Goal: Use online tool/utility: Utilize a website feature to perform a specific function

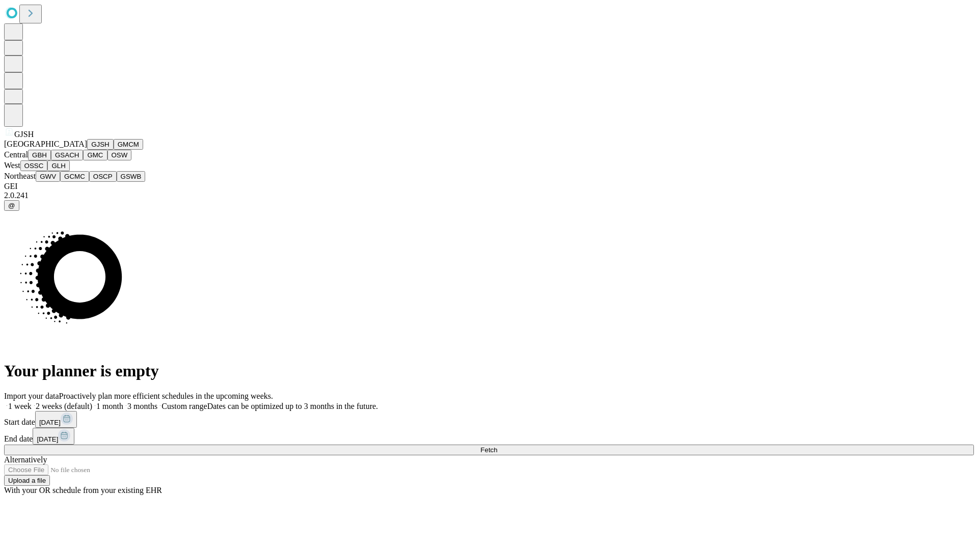
click at [87, 150] on button "GJSH" at bounding box center [100, 144] width 26 height 11
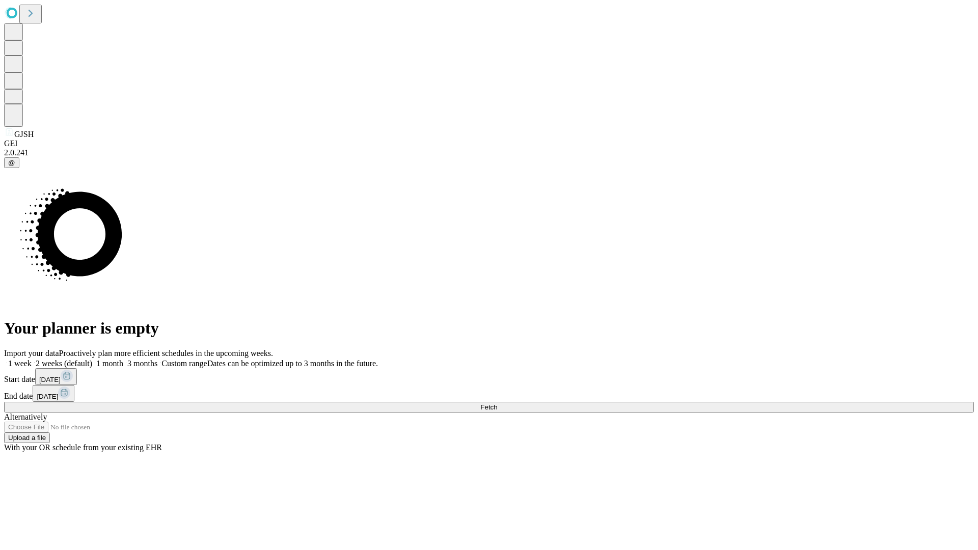
click at [32, 359] on label "1 week" at bounding box center [18, 363] width 28 height 9
click at [497, 403] on span "Fetch" at bounding box center [488, 407] width 17 height 8
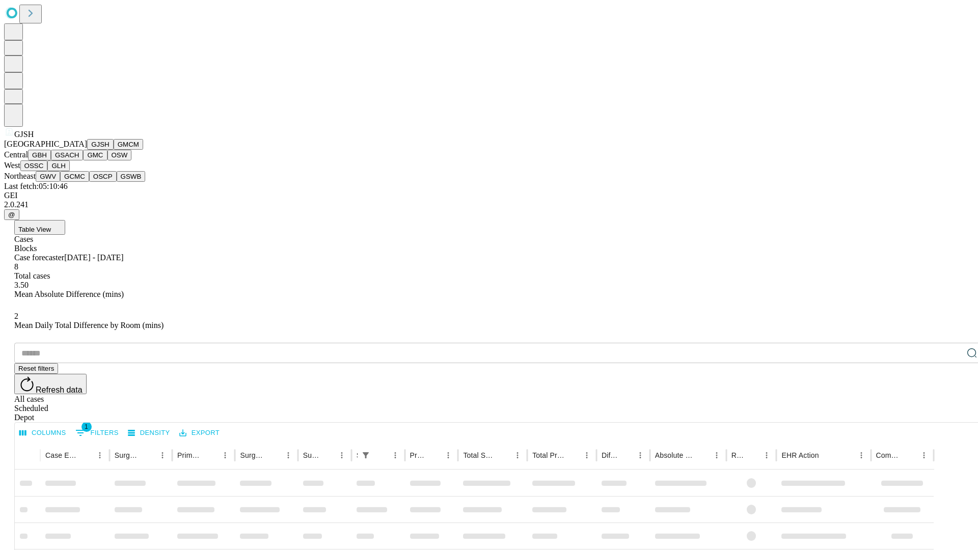
click at [114, 150] on button "GMCM" at bounding box center [129, 144] width 30 height 11
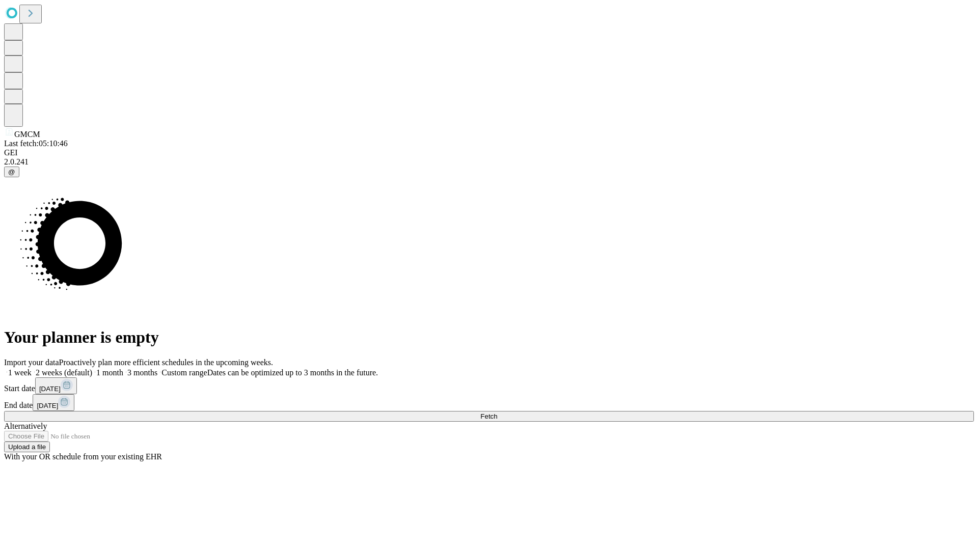
click at [497, 413] on span "Fetch" at bounding box center [488, 417] width 17 height 8
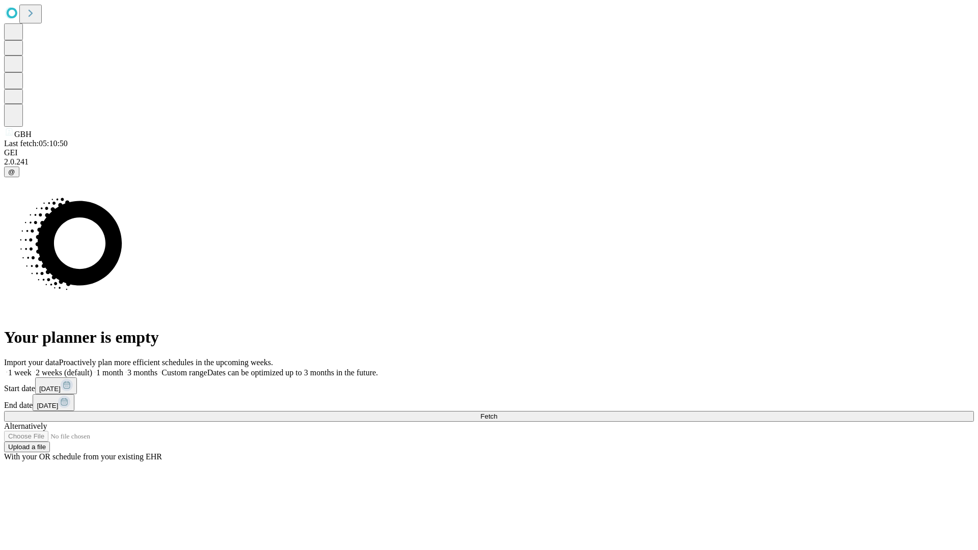
click at [497, 413] on span "Fetch" at bounding box center [488, 417] width 17 height 8
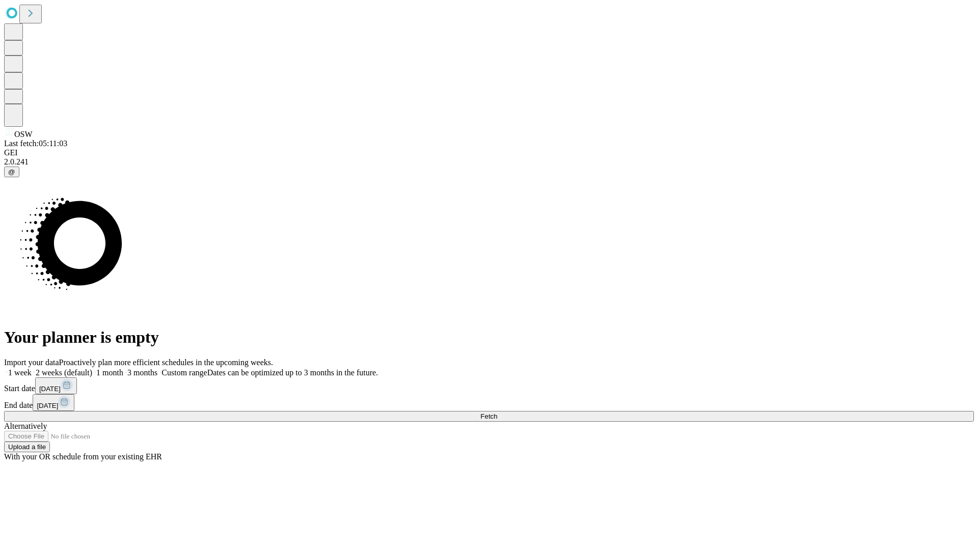
click at [32, 368] on label "1 week" at bounding box center [18, 372] width 28 height 9
click at [497, 413] on span "Fetch" at bounding box center [488, 417] width 17 height 8
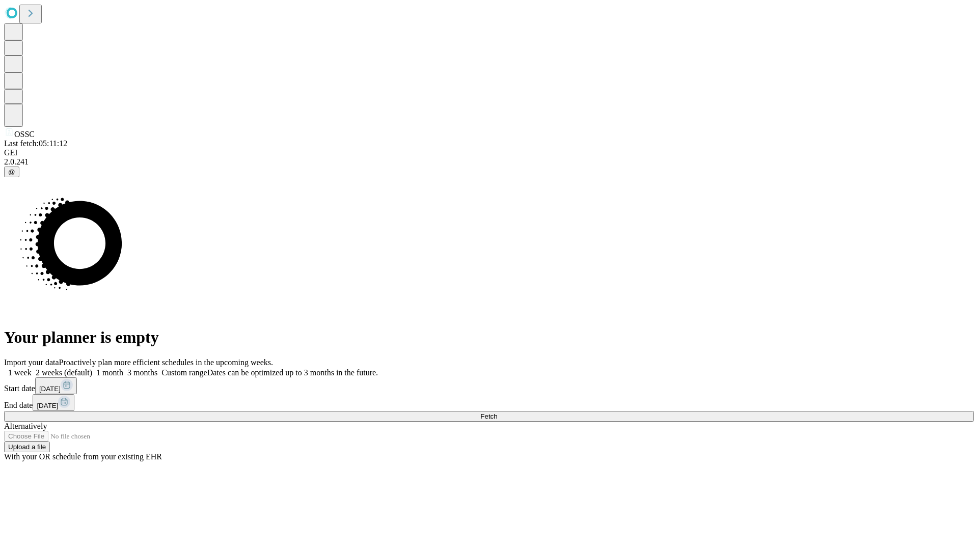
click at [497, 413] on span "Fetch" at bounding box center [488, 417] width 17 height 8
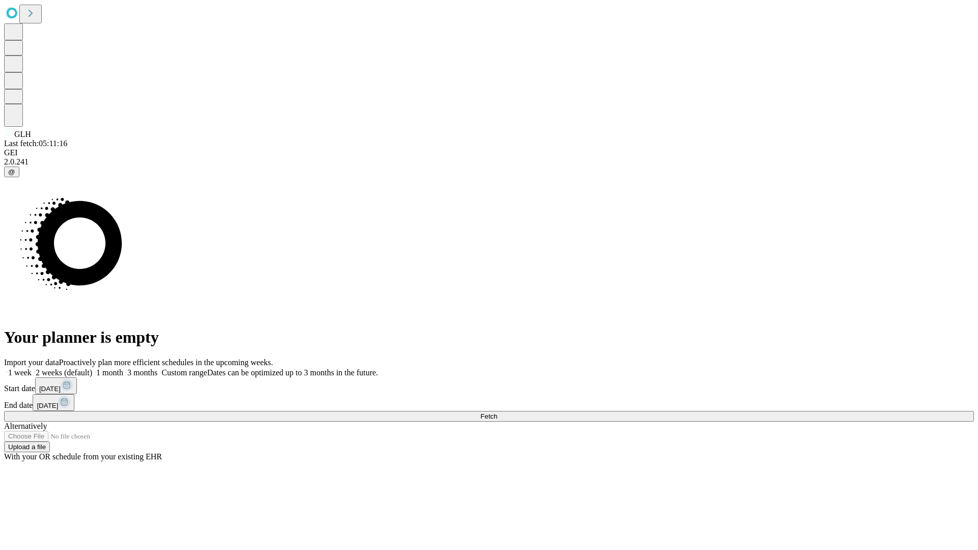
click at [497, 413] on span "Fetch" at bounding box center [488, 417] width 17 height 8
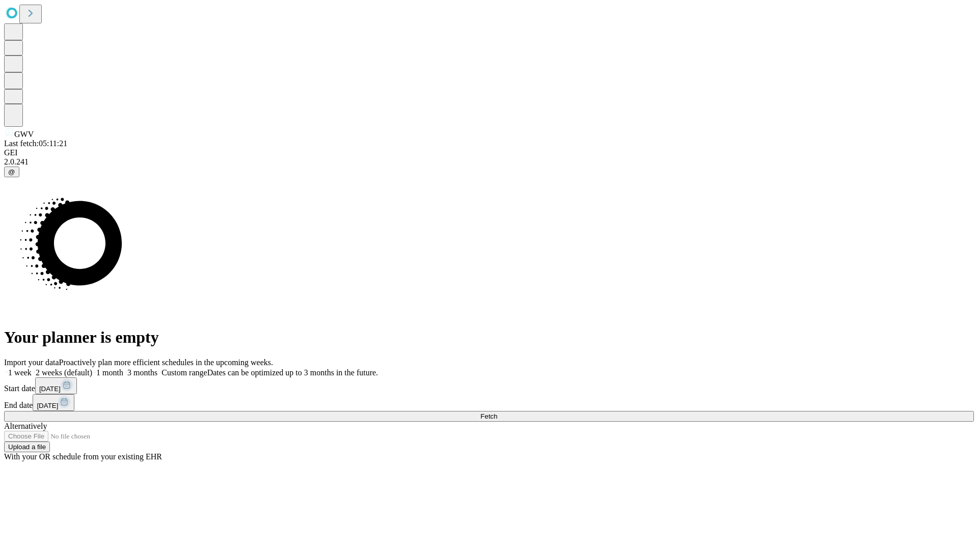
click at [32, 368] on label "1 week" at bounding box center [18, 372] width 28 height 9
click at [497, 413] on span "Fetch" at bounding box center [488, 417] width 17 height 8
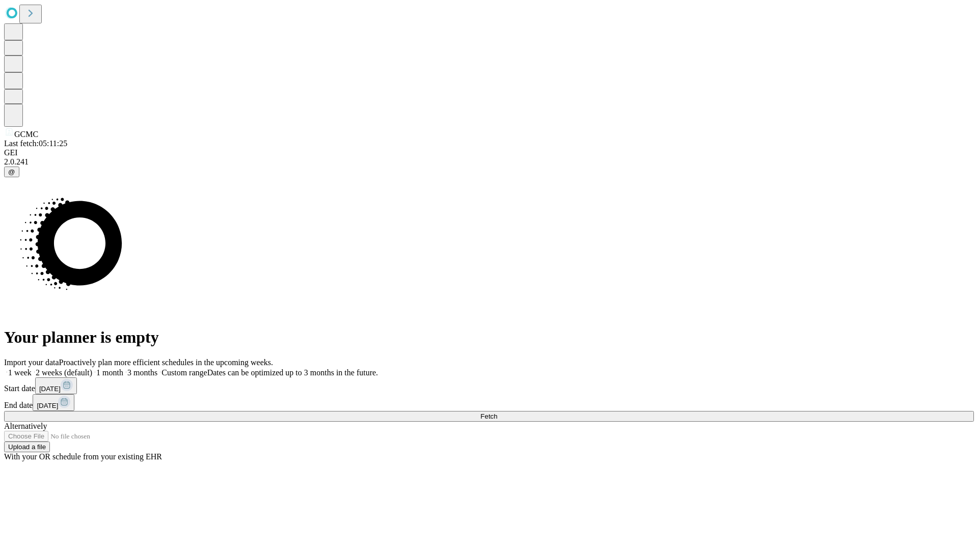
click at [32, 368] on label "1 week" at bounding box center [18, 372] width 28 height 9
click at [497, 413] on span "Fetch" at bounding box center [488, 417] width 17 height 8
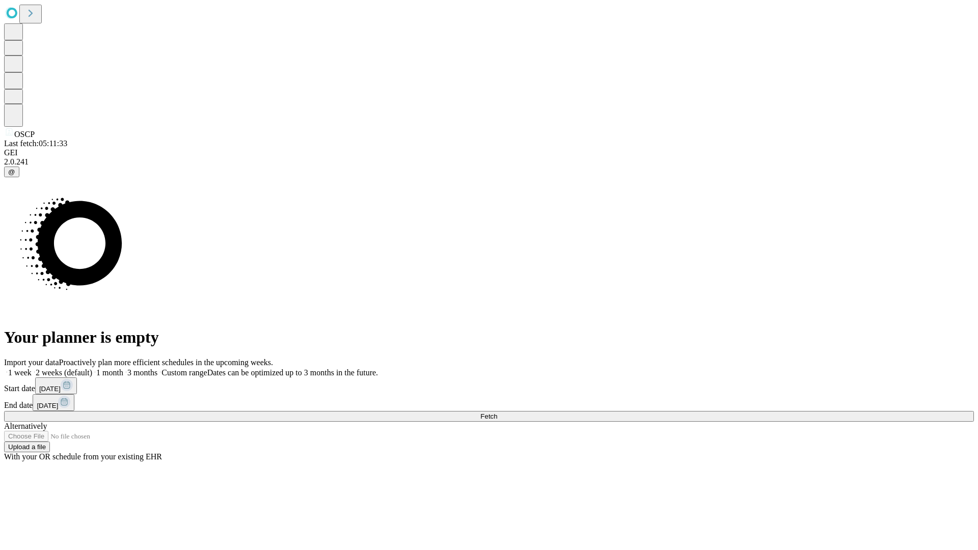
click at [32, 368] on label "1 week" at bounding box center [18, 372] width 28 height 9
click at [497, 413] on span "Fetch" at bounding box center [488, 417] width 17 height 8
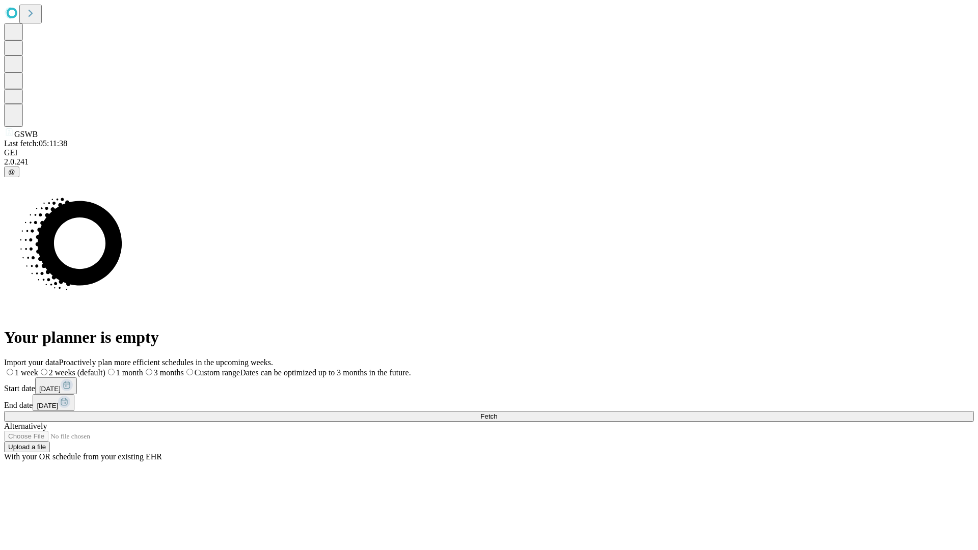
click at [38, 368] on label "1 week" at bounding box center [21, 372] width 34 height 9
click at [497, 413] on span "Fetch" at bounding box center [488, 417] width 17 height 8
